Goal: Subscribe to service/newsletter

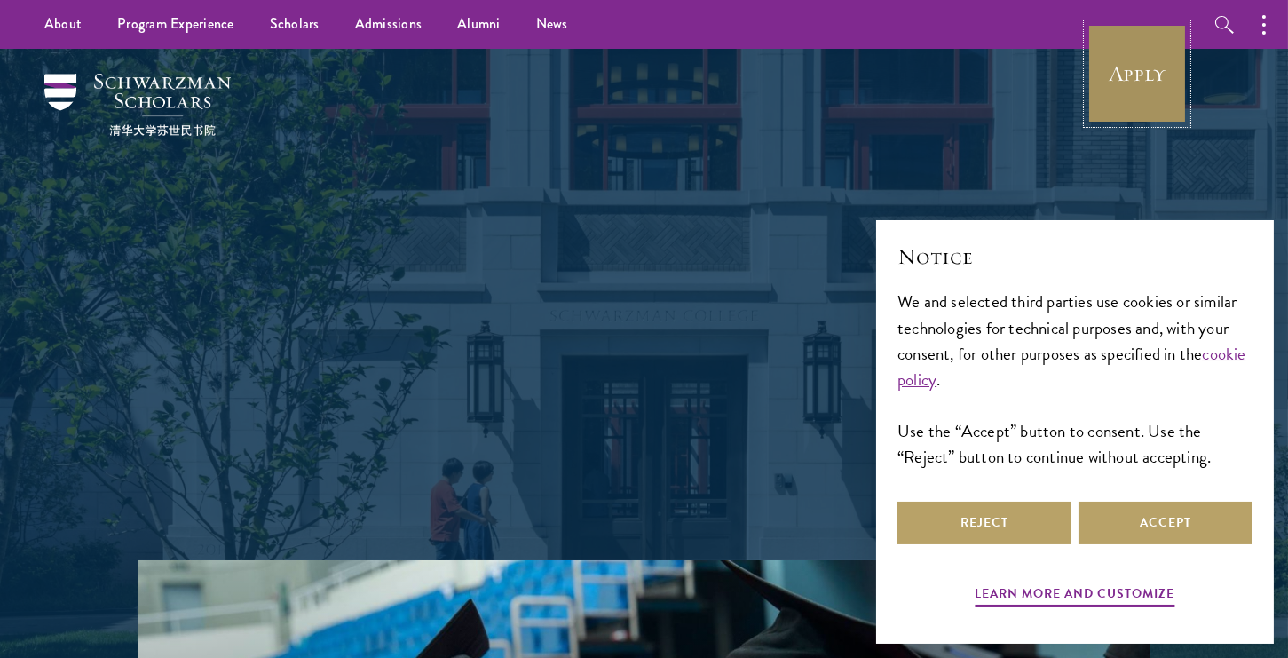
click at [1131, 63] on link "Apply" at bounding box center [1136, 73] width 99 height 99
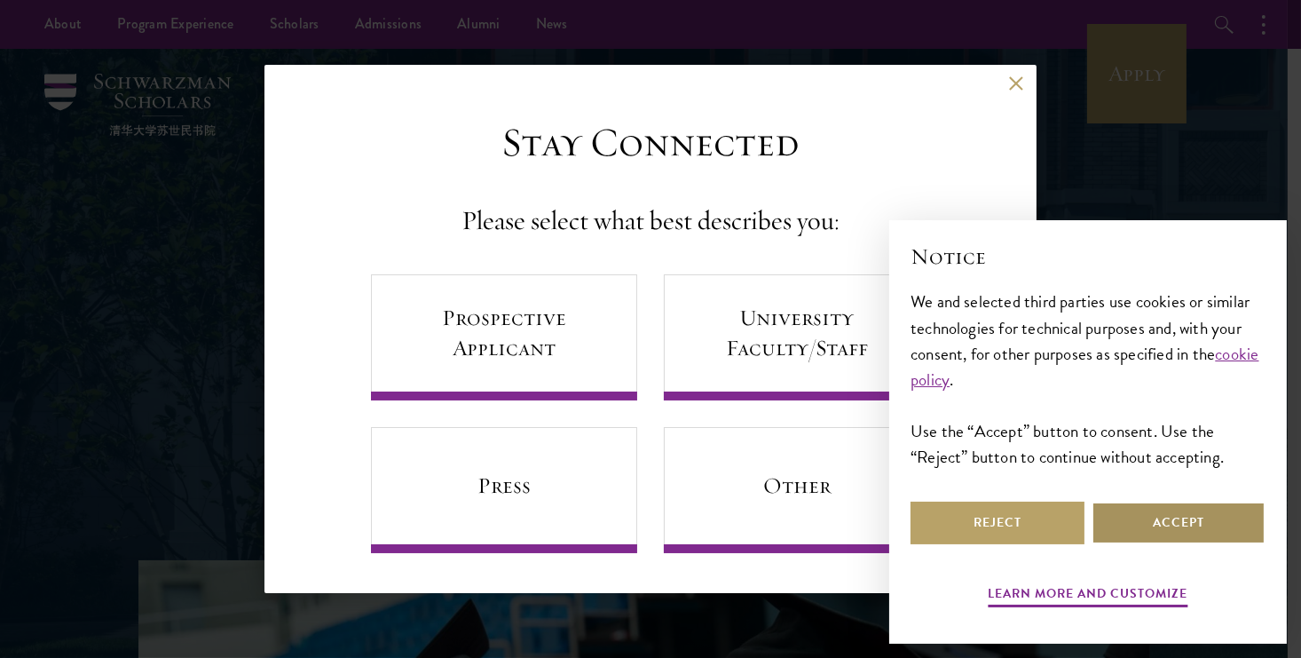
click at [1161, 539] on button "Accept" at bounding box center [1179, 522] width 174 height 43
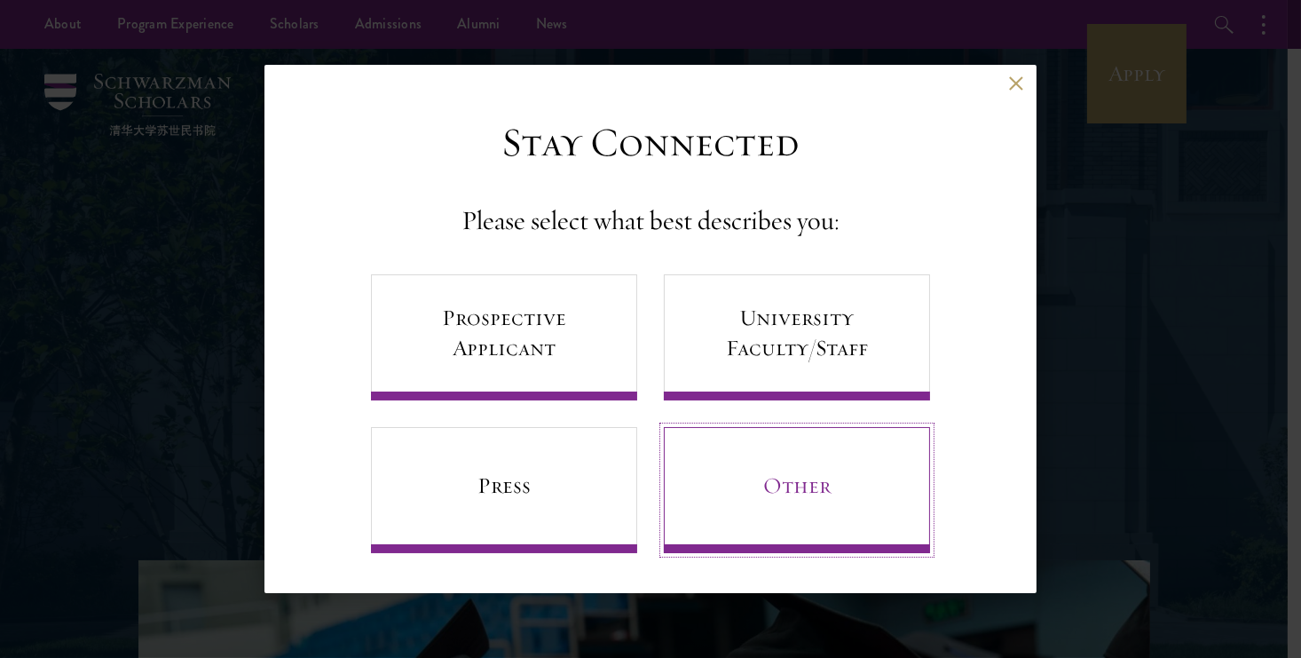
click at [797, 467] on link "Other" at bounding box center [797, 490] width 266 height 126
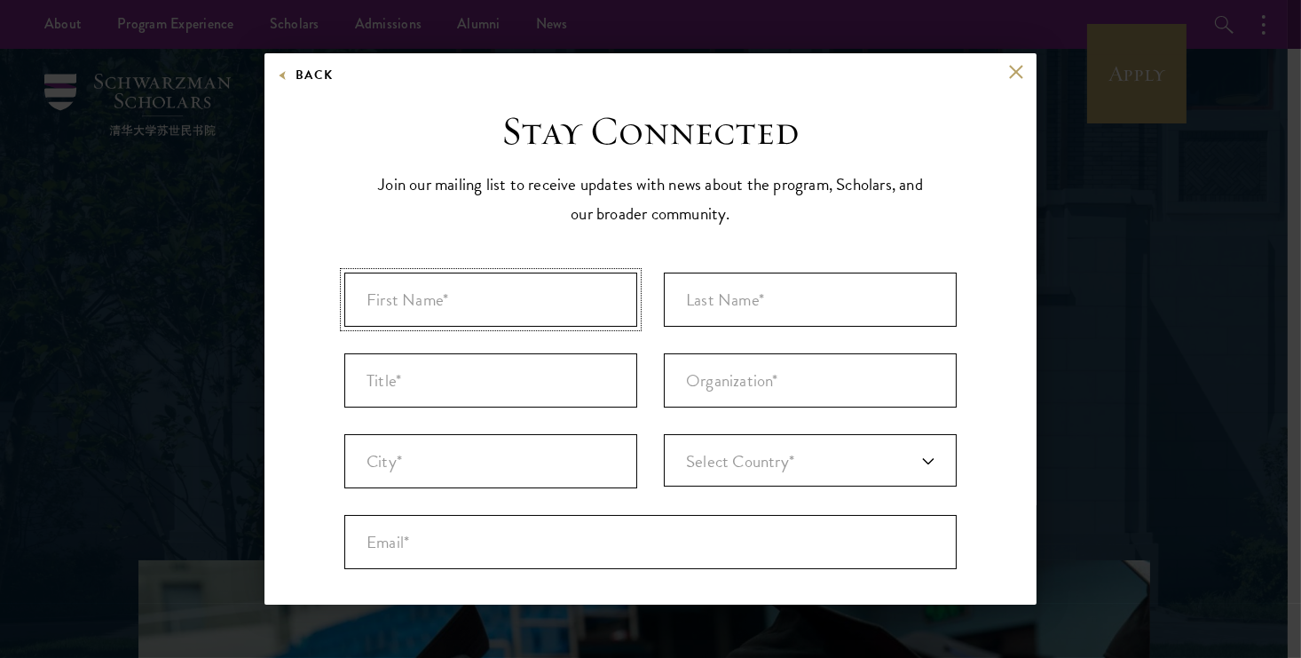
click at [520, 312] on input "First Name* *" at bounding box center [490, 299] width 293 height 54
type input "RABIA"
type input "[PERSON_NAME]"
type input "VIP"
type input "Sialkot"
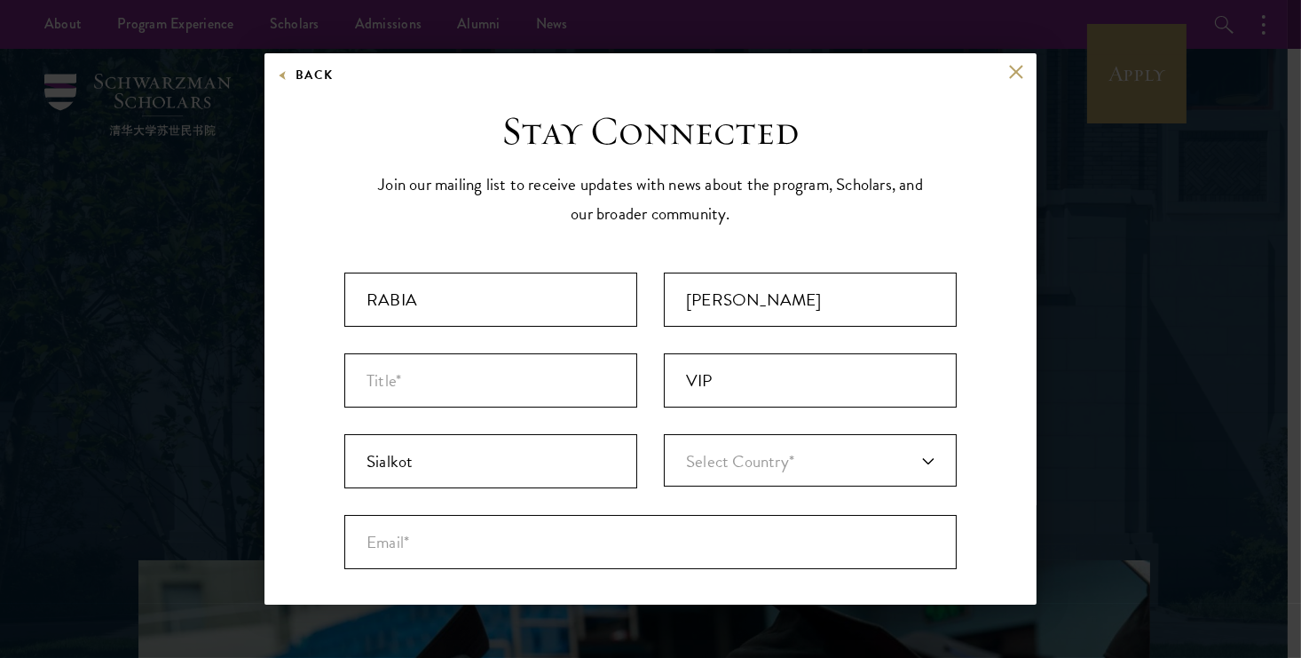
type input "[GEOGRAPHIC_DATA]"
type input "[EMAIL_ADDRESS][DOMAIN_NAME]"
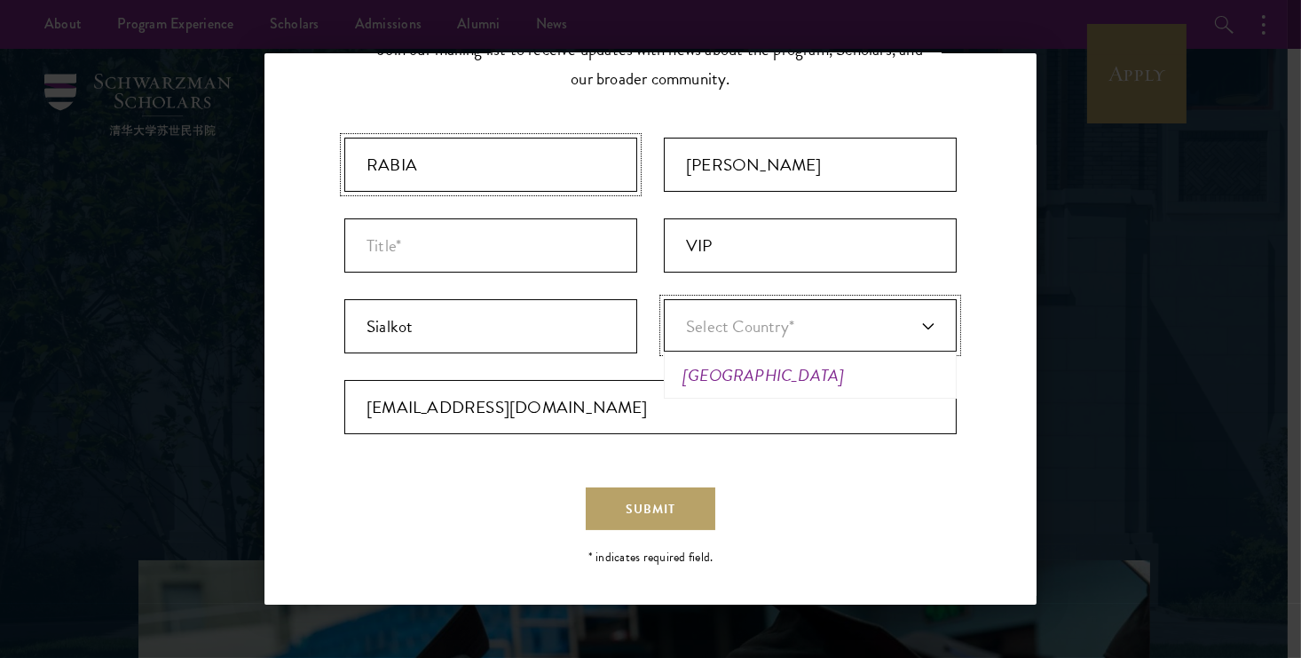
scroll to position [135, 0]
click at [636, 527] on div "Stay Connected Join our mailing list to receive updates with news about the pro…" at bounding box center [650, 269] width 612 height 595
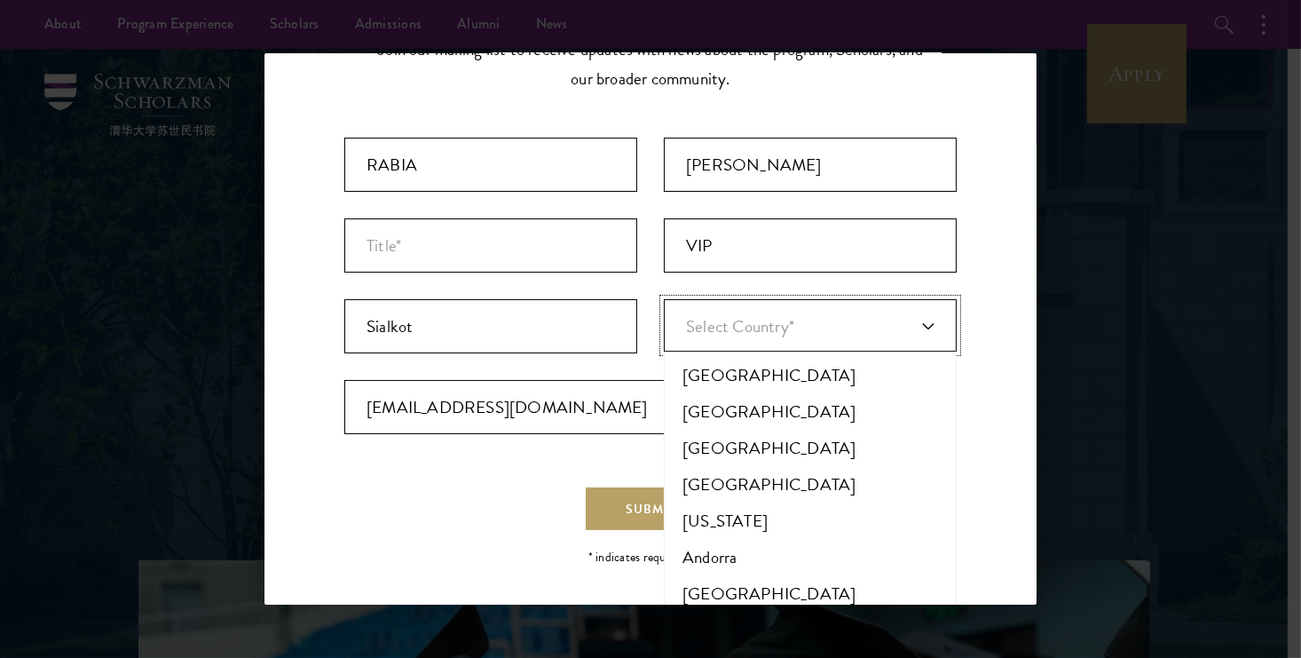
click at [765, 300] on link "Select Country*" at bounding box center [810, 325] width 293 height 52
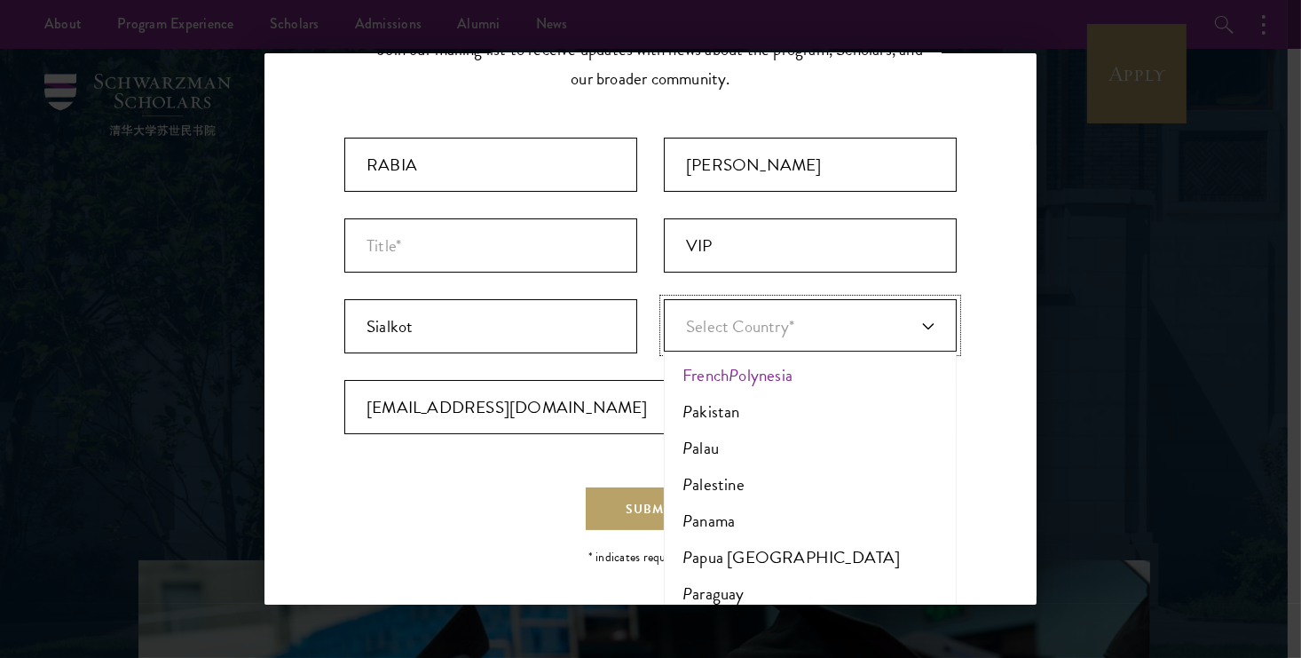
type input "[GEOGRAPHIC_DATA]"
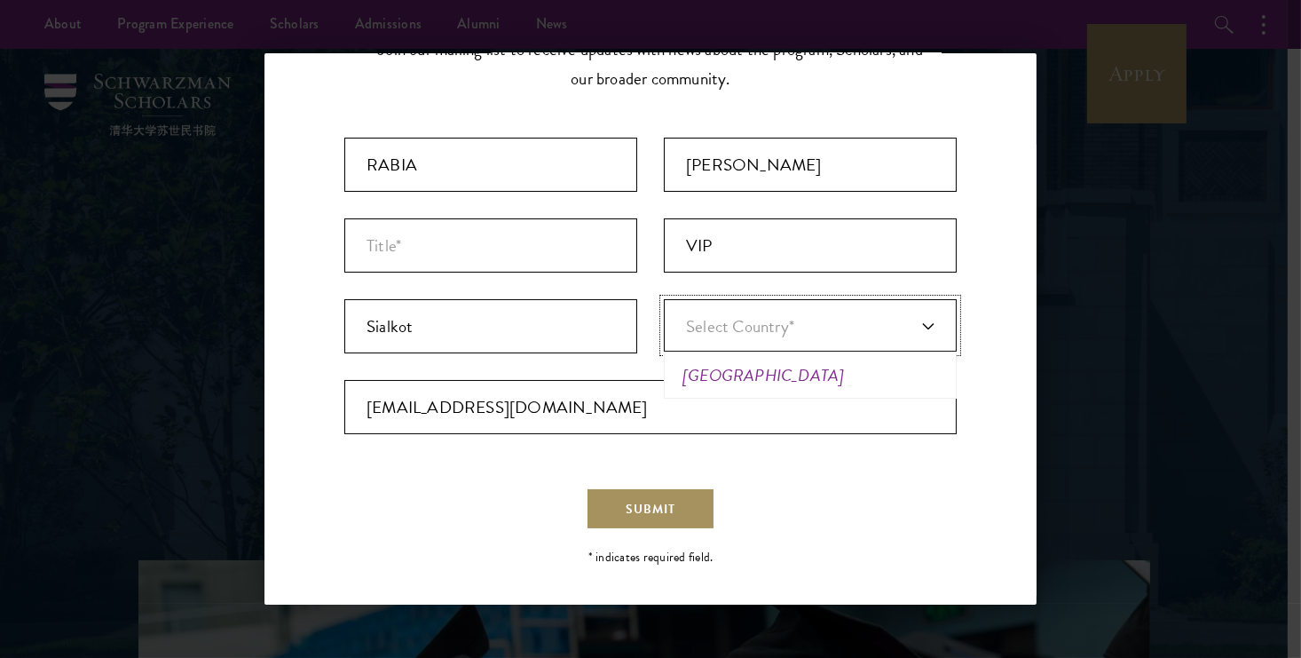
click at [659, 516] on button "Submit" at bounding box center [651, 508] width 130 height 43
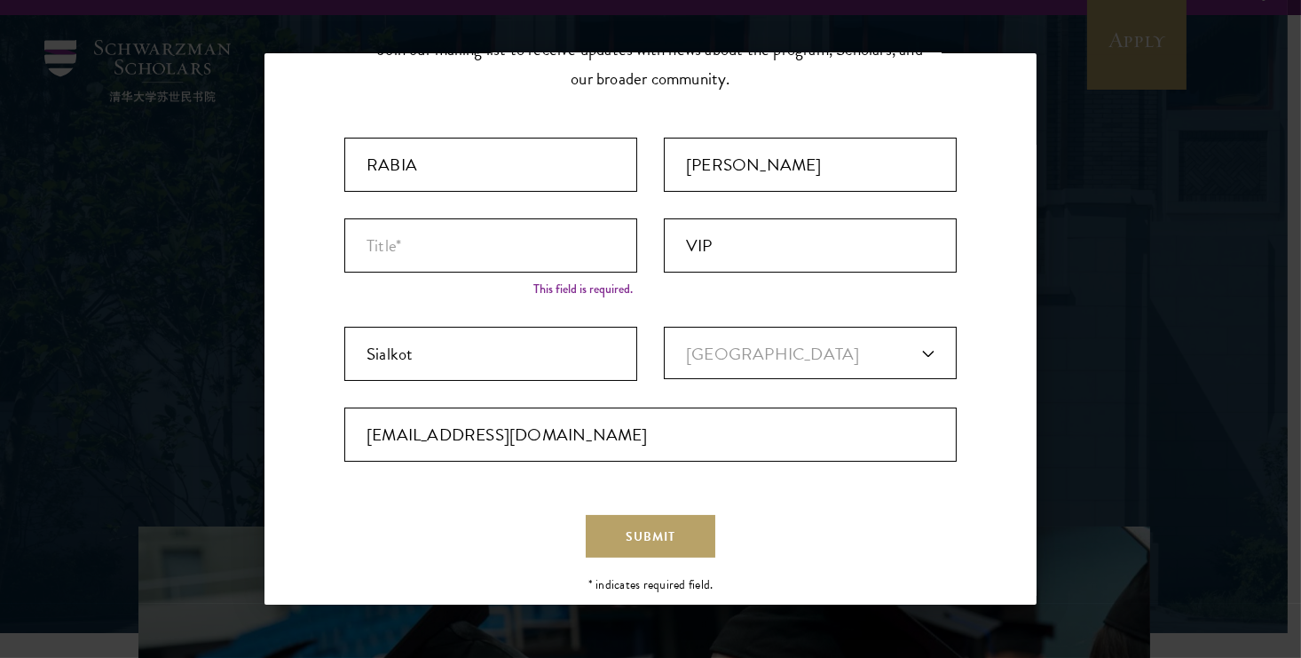
scroll to position [0, 0]
click at [659, 533] on span "Submit" at bounding box center [651, 536] width 50 height 19
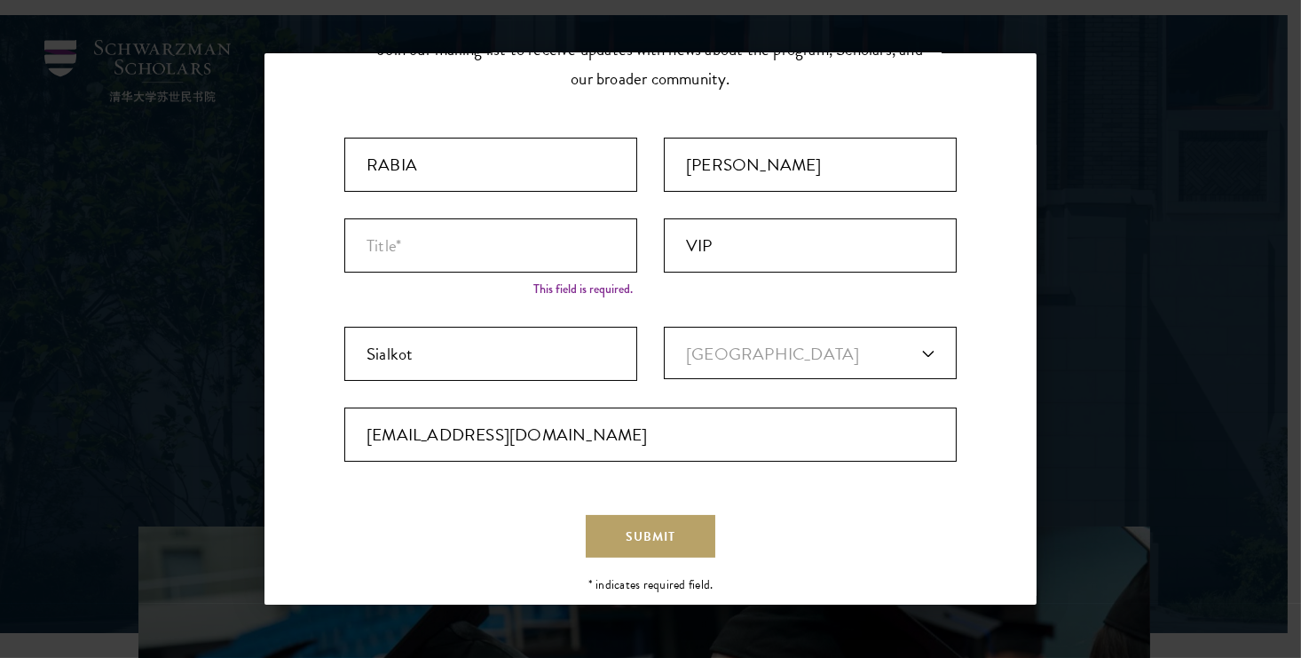
scroll to position [68, 0]
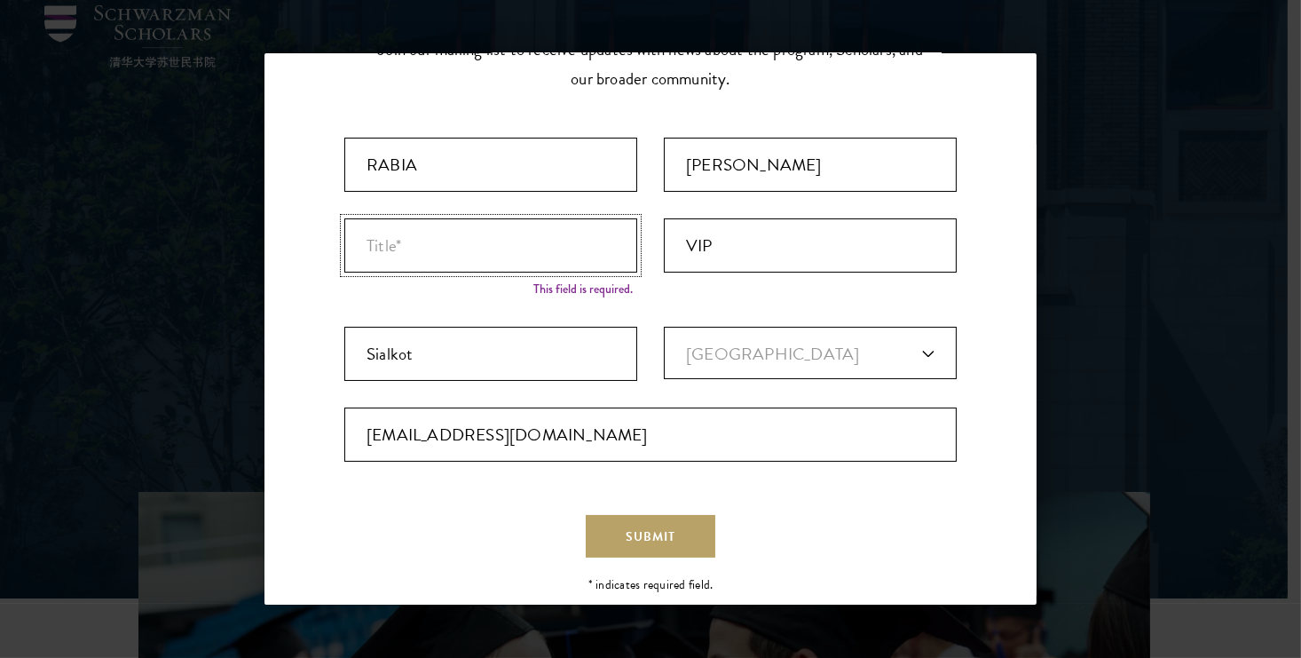
click at [540, 260] on input "Title *" at bounding box center [490, 245] width 293 height 54
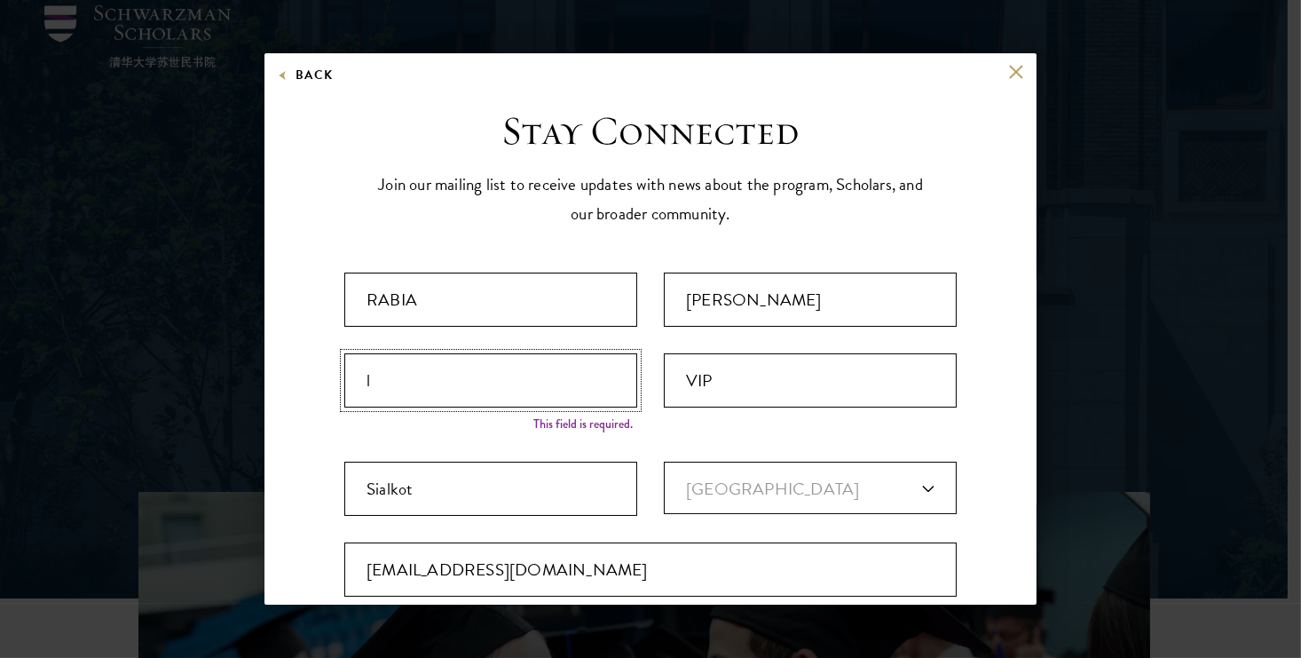
scroll to position [162, 0]
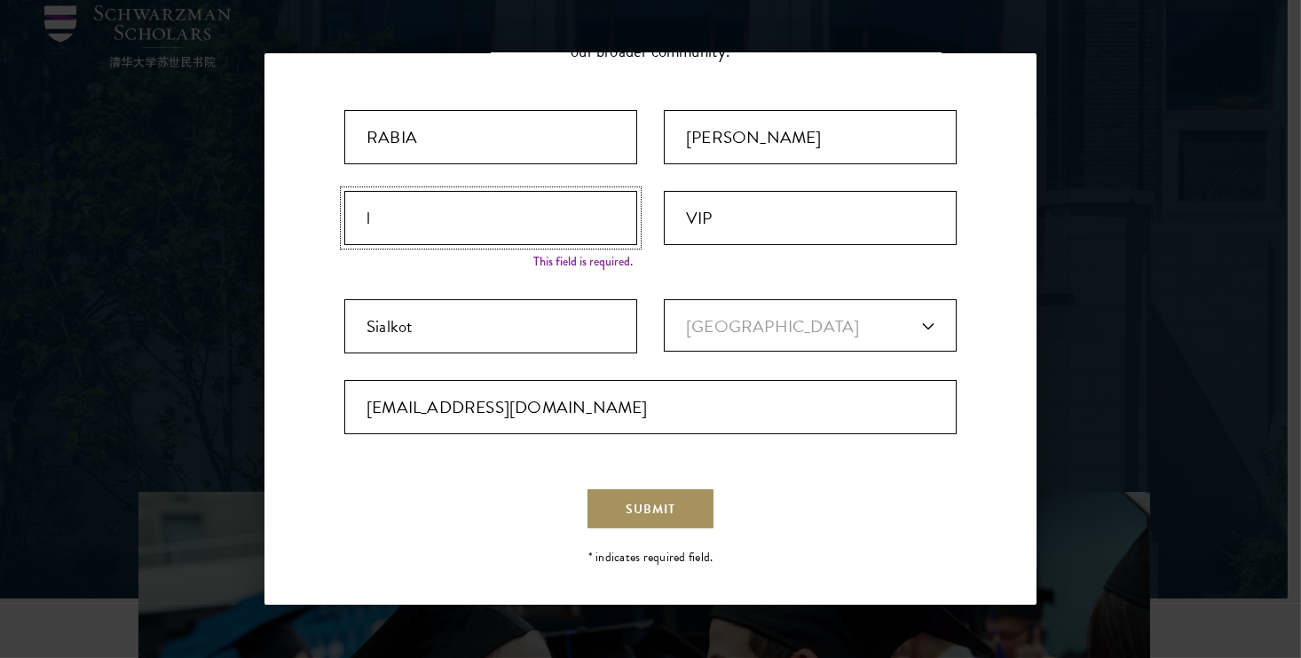
type input "l"
click at [654, 511] on span "Submit" at bounding box center [651, 509] width 50 height 19
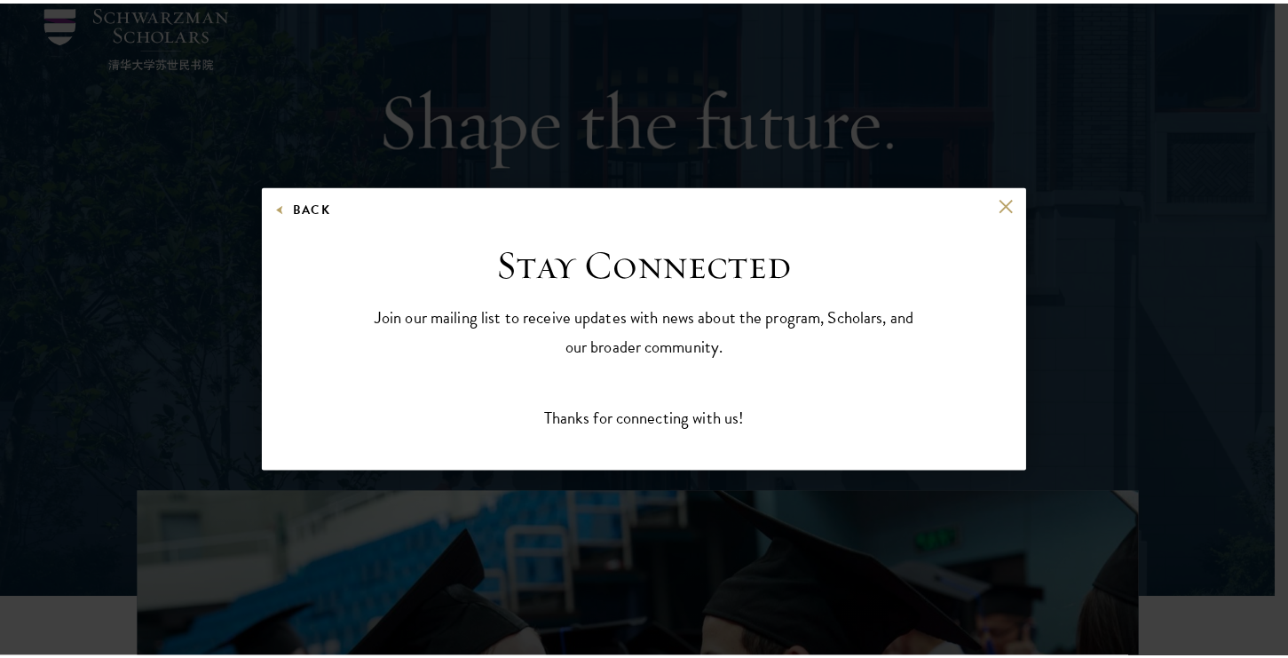
scroll to position [0, 0]
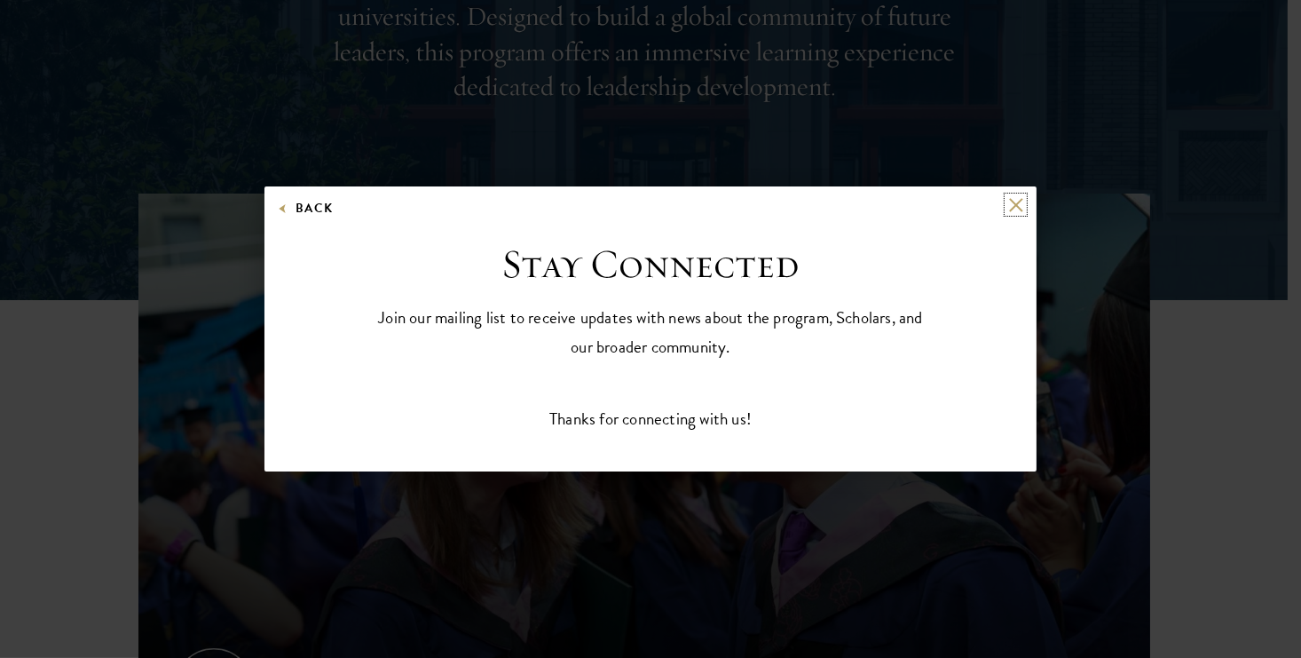
click at [1019, 200] on button at bounding box center [1015, 204] width 15 height 15
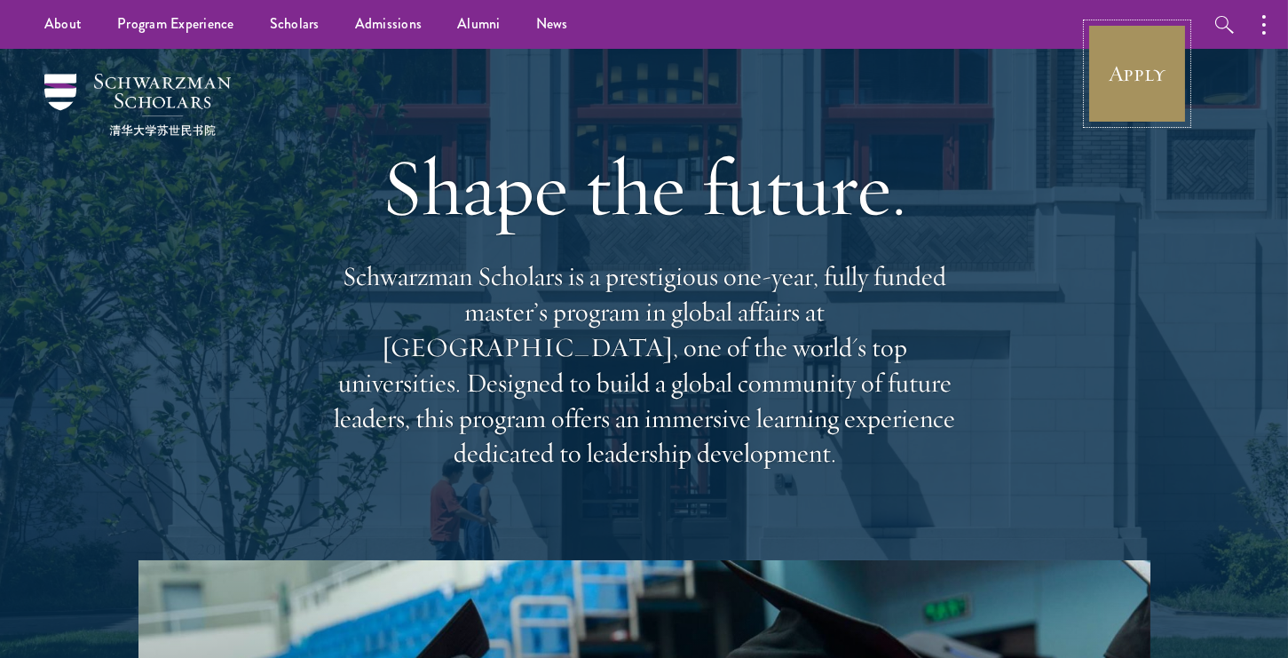
click at [1131, 77] on link "Apply" at bounding box center [1136, 73] width 99 height 99
